Goal: Task Accomplishment & Management: Use online tool/utility

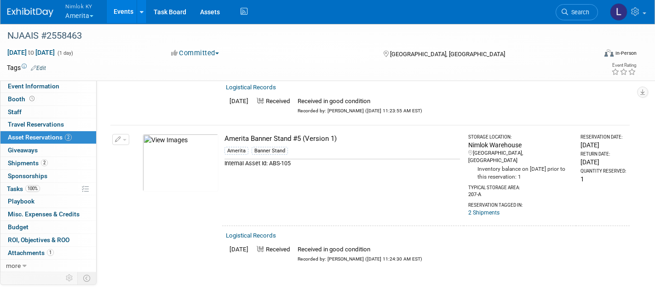
click at [85, 18] on button "Nimlok KY Amerita" at bounding box center [84, 12] width 40 height 24
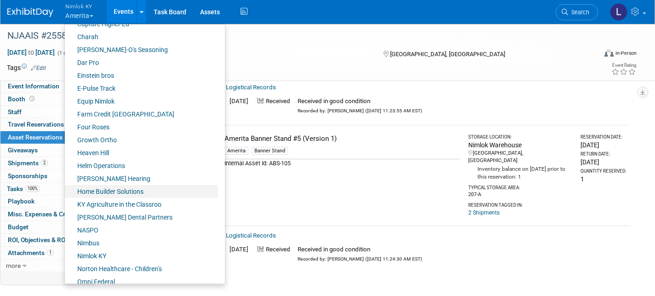
scroll to position [211, 0]
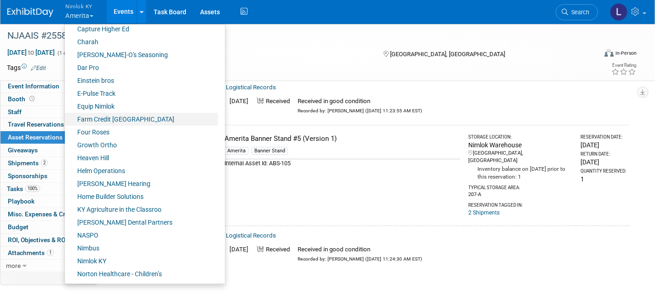
click at [127, 115] on link "Farm Credit [GEOGRAPHIC_DATA]" at bounding box center [141, 119] width 153 height 13
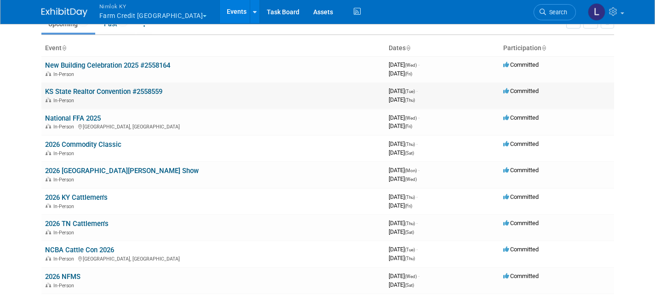
scroll to position [46, 0]
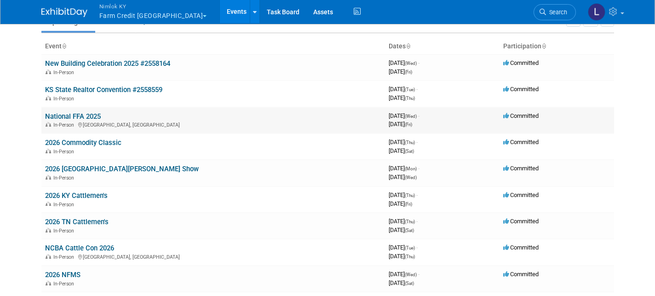
click at [78, 112] on link "National FFA 2025" at bounding box center [73, 116] width 56 height 8
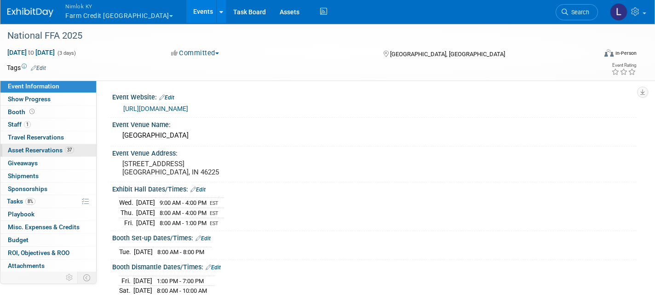
click at [54, 154] on link "37 Asset Reservations 37" at bounding box center [48, 150] width 96 height 12
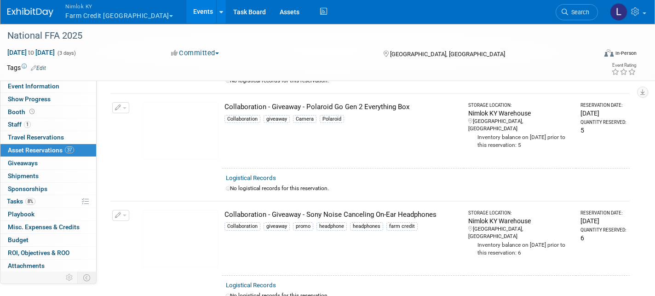
scroll to position [1638, 0]
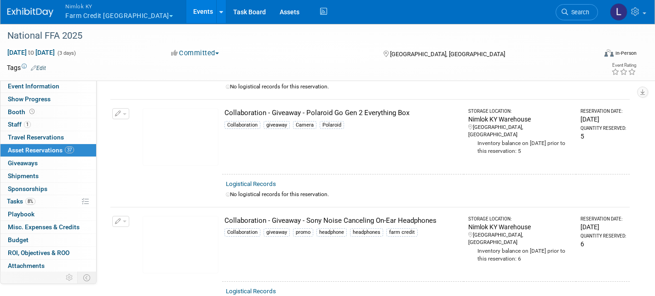
click at [115, 13] on button "Nimlok KY Farm Credit [GEOGRAPHIC_DATA]" at bounding box center [124, 12] width 120 height 24
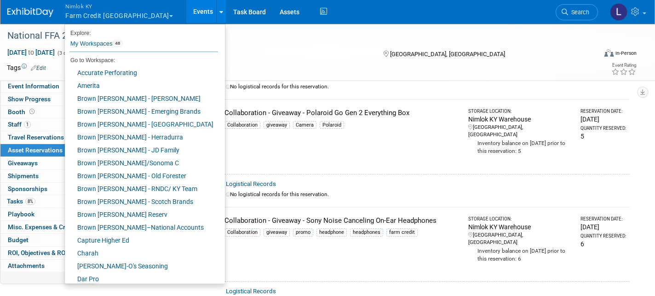
click at [115, 13] on button "Nimlok KY Farm Credit Mid America" at bounding box center [124, 12] width 120 height 24
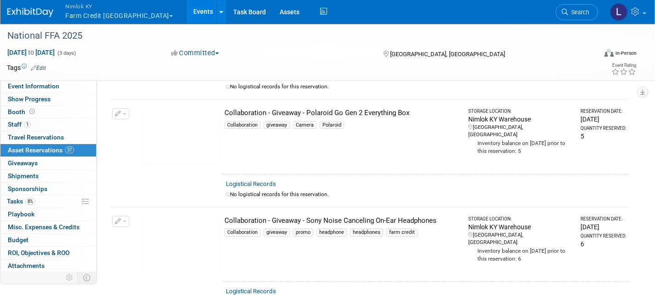
click at [115, 16] on button "Nimlok KY Farm Credit Mid America" at bounding box center [124, 12] width 120 height 24
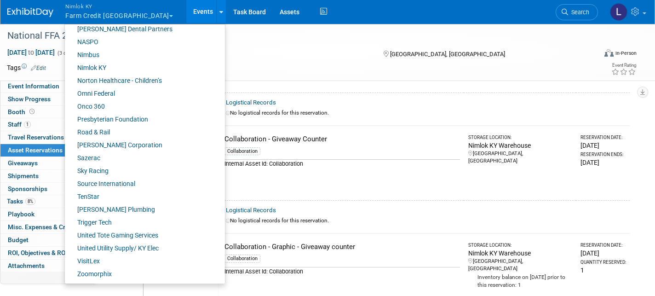
scroll to position [404, 0]
click at [106, 64] on link "Nimlok KY" at bounding box center [141, 68] width 153 height 13
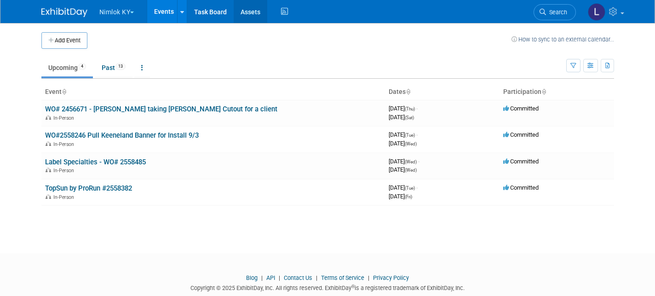
click at [248, 9] on link "Assets" at bounding box center [251, 11] width 34 height 23
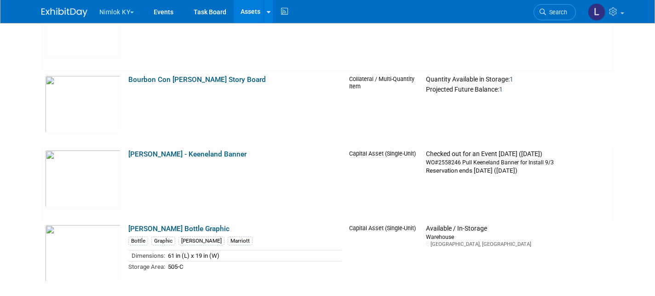
scroll to position [1165, 0]
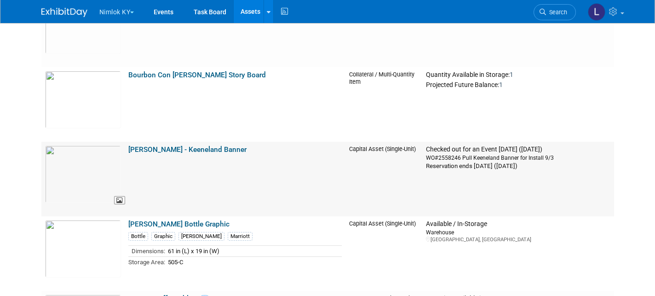
click at [81, 179] on img at bounding box center [83, 174] width 76 height 58
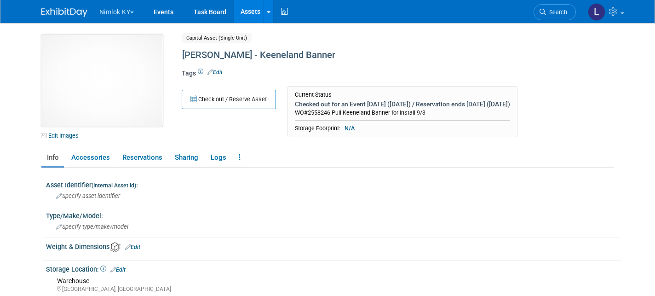
click at [110, 84] on img at bounding box center [101, 81] width 121 height 92
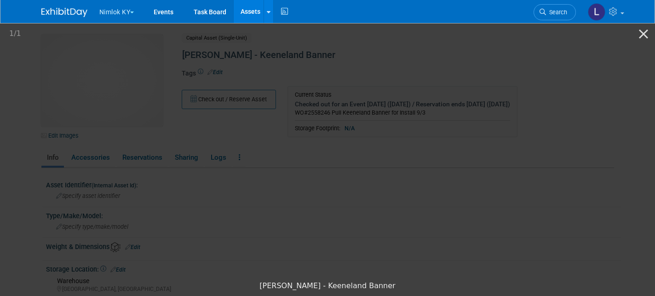
click at [112, 12] on button "Nimlok KY" at bounding box center [121, 10] width 47 height 20
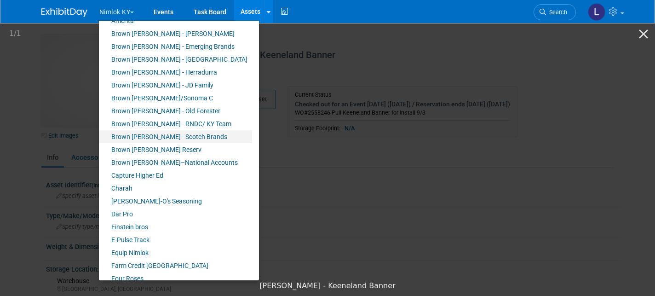
scroll to position [69, 0]
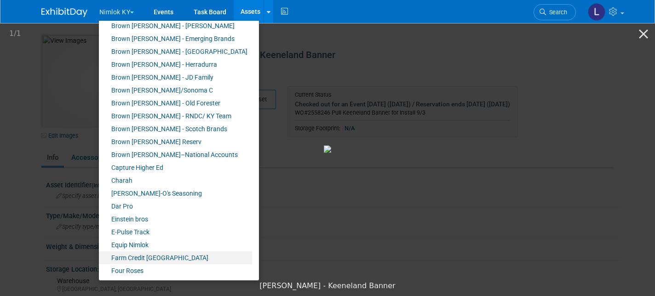
click at [141, 260] on link "Farm Credit [GEOGRAPHIC_DATA]" at bounding box center [175, 257] width 153 height 13
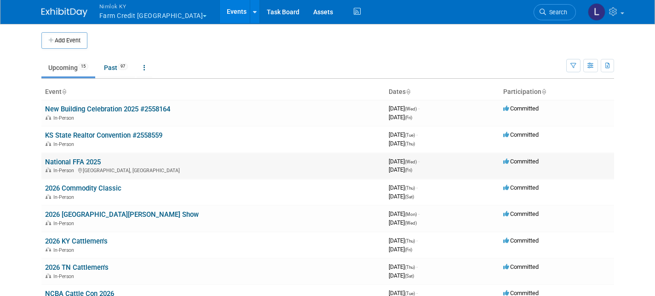
click at [81, 163] on link "National FFA 2025" at bounding box center [73, 162] width 56 height 8
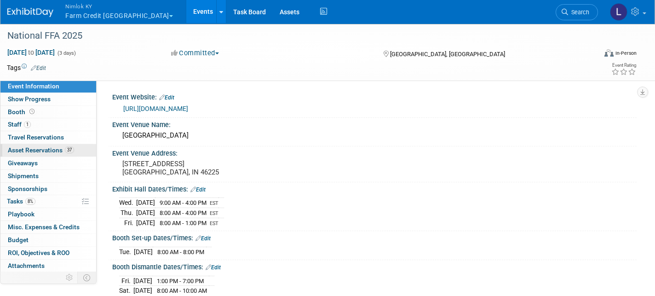
click at [42, 147] on span "Asset Reservations 37" at bounding box center [41, 149] width 66 height 7
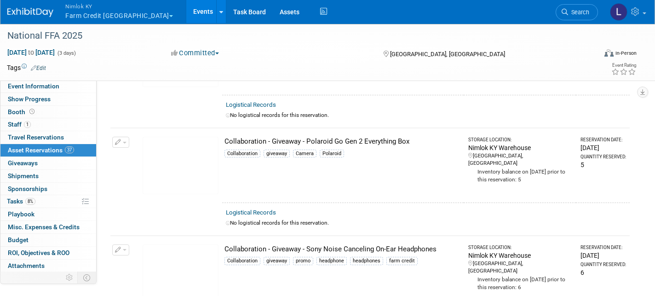
scroll to position [1603, 0]
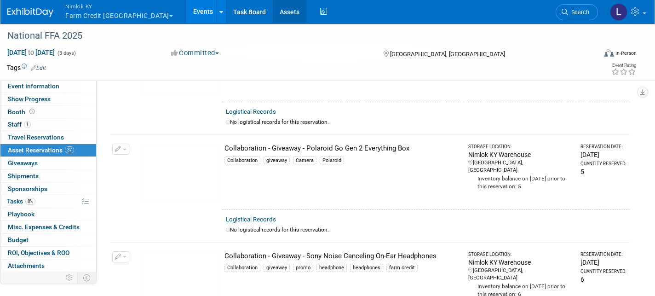
click at [273, 10] on link "Assets" at bounding box center [290, 11] width 34 height 23
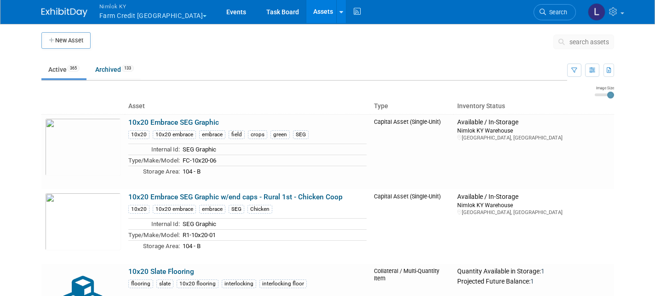
click at [581, 46] on button "search assets" at bounding box center [584, 42] width 61 height 15
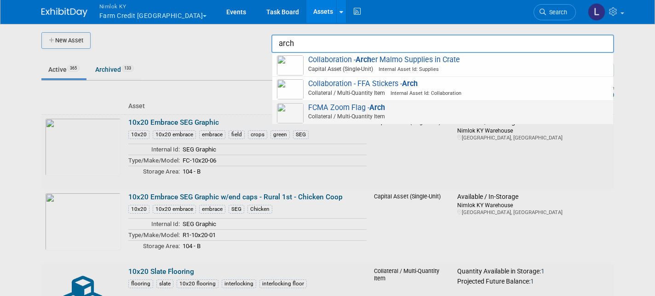
click at [347, 112] on span "Collateral / Multi-Quantity Item" at bounding box center [444, 116] width 329 height 8
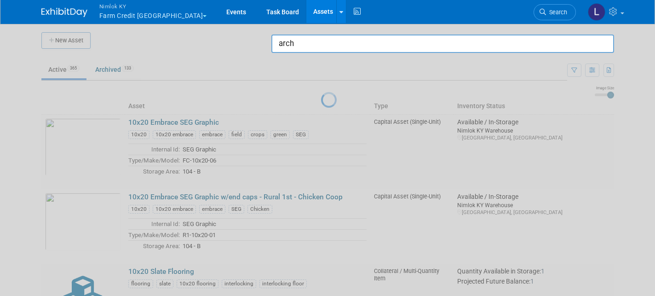
type input "FCMA Zoom Flag - Arch"
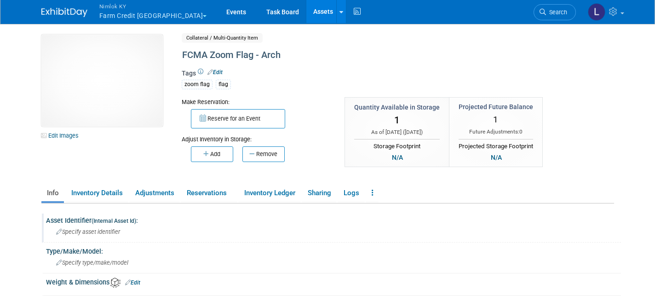
click at [103, 232] on span "Specify asset identifier" at bounding box center [88, 231] width 64 height 7
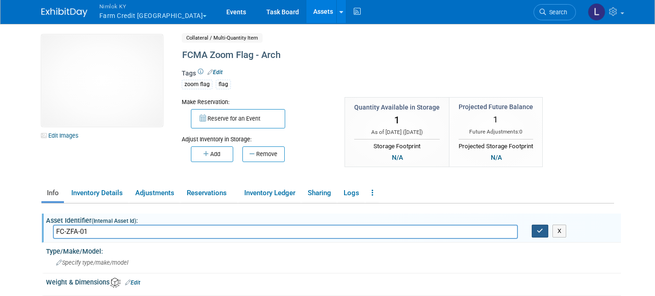
type input "FC-ZFA-01"
click at [537, 228] on button "button" at bounding box center [540, 231] width 17 height 13
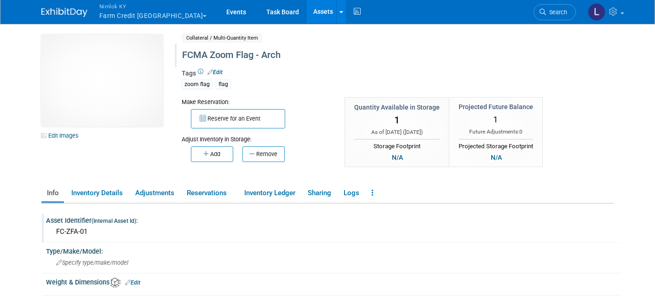
click at [287, 54] on div "FCMA Zoom Flag - Arch" at bounding box center [369, 55] width 380 height 17
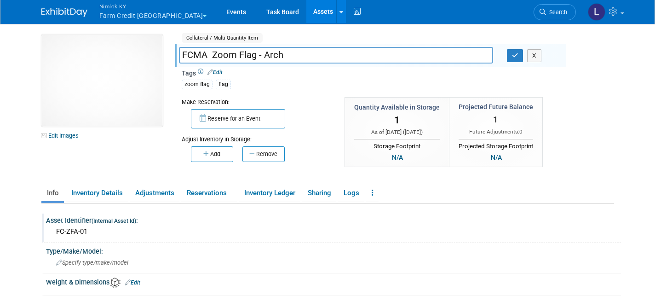
drag, startPoint x: 287, startPoint y: 54, endPoint x: 179, endPoint y: 56, distance: 107.7
click at [179, 56] on input "FCMA Zoom Flag - Arch" at bounding box center [336, 55] width 314 height 16
click at [512, 55] on icon "button" at bounding box center [515, 55] width 6 height 6
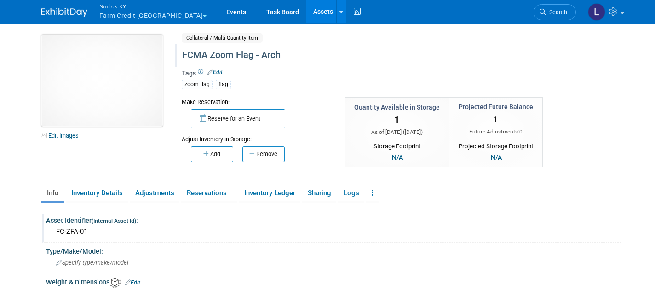
click at [96, 82] on img at bounding box center [101, 81] width 121 height 92
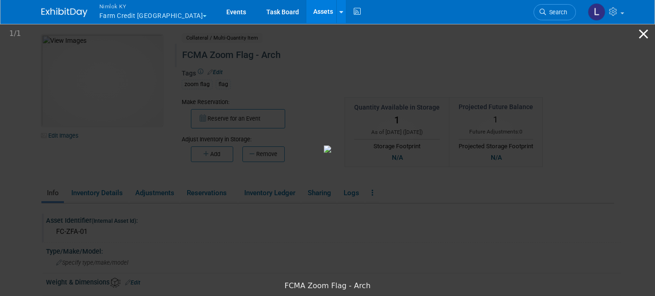
click at [644, 35] on button "Close gallery" at bounding box center [643, 34] width 23 height 22
